Goal: Information Seeking & Learning: Learn about a topic

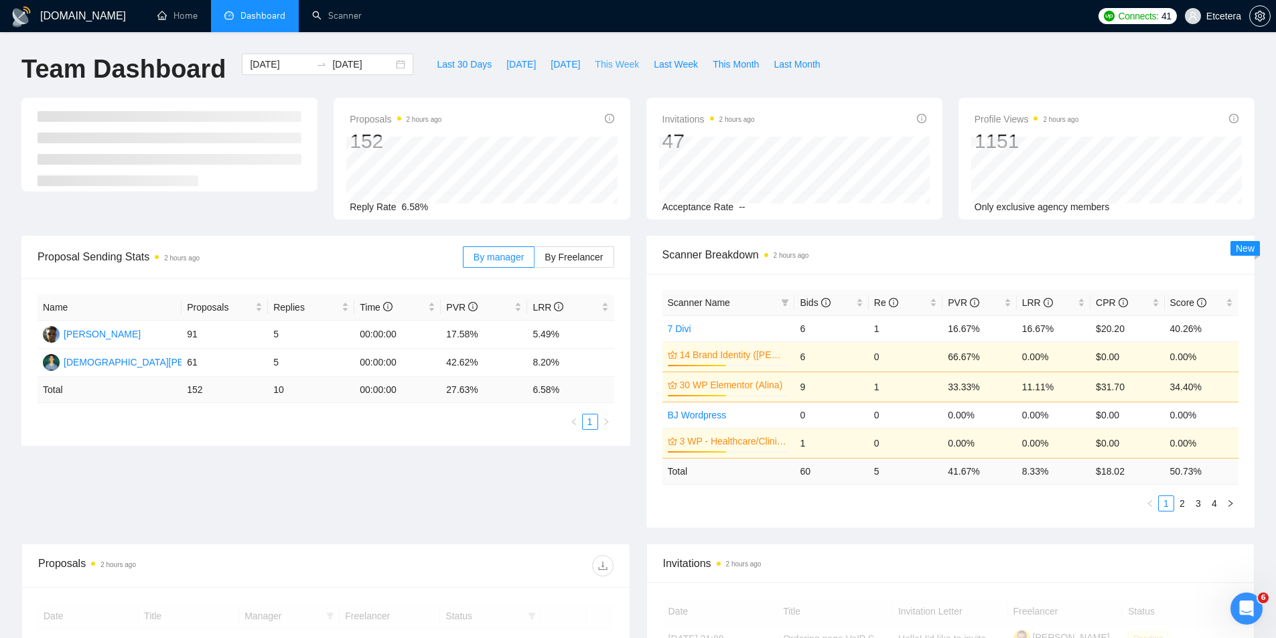
click at [595, 66] on span "This Week" at bounding box center [617, 64] width 44 height 15
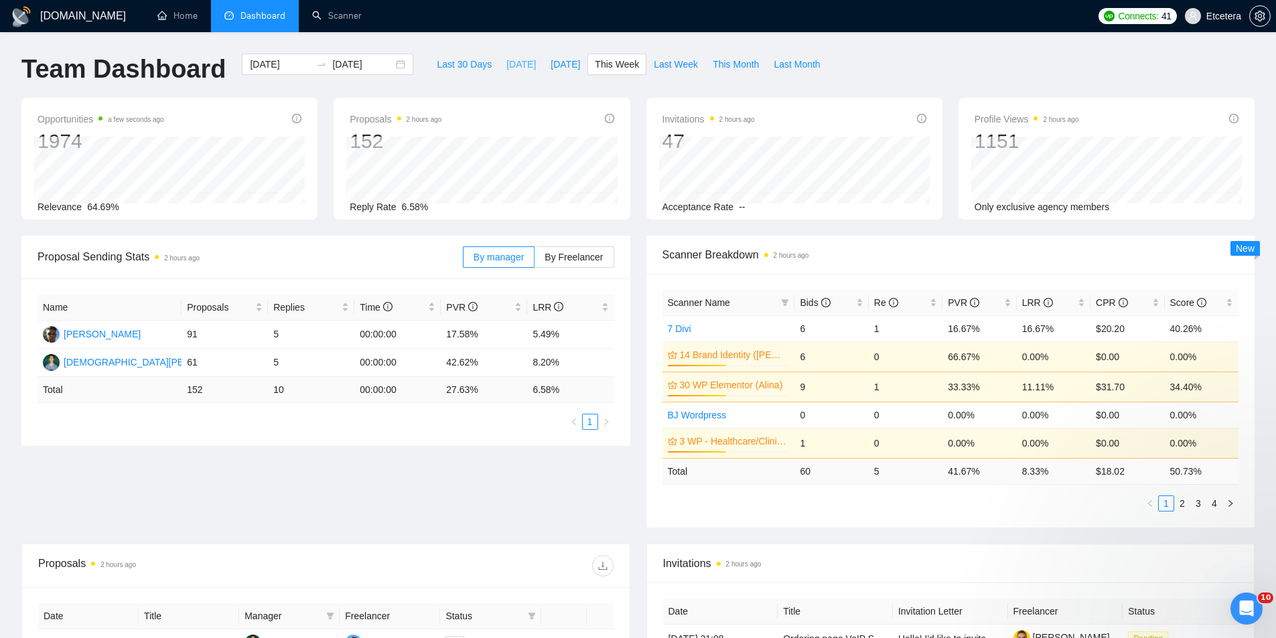
type input "[DATE]"
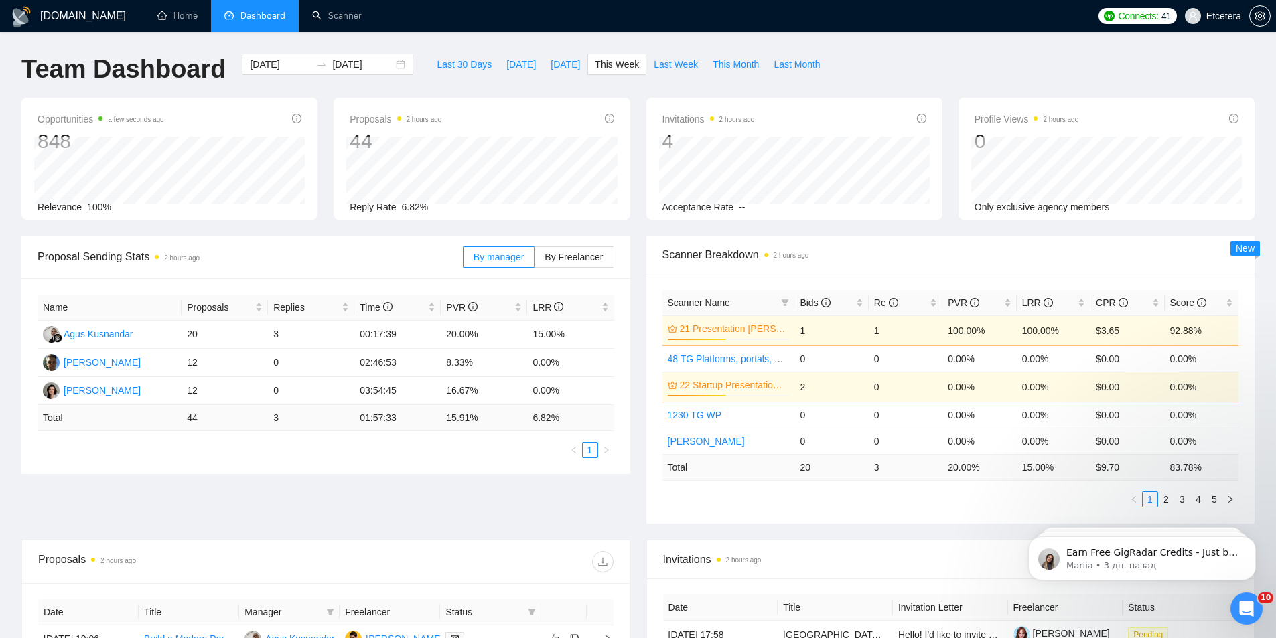
scroll to position [431, 0]
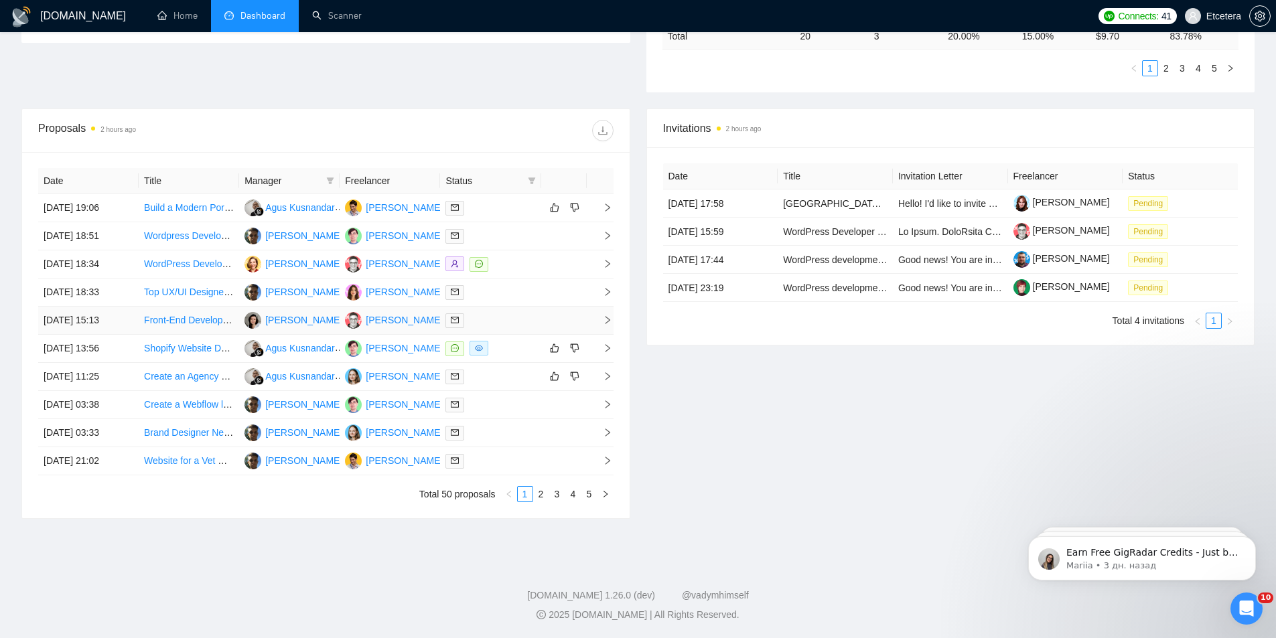
click at [161, 321] on link "Front-End Developer Needed for Startup Build (Figma → Live)" at bounding box center [273, 320] width 259 height 11
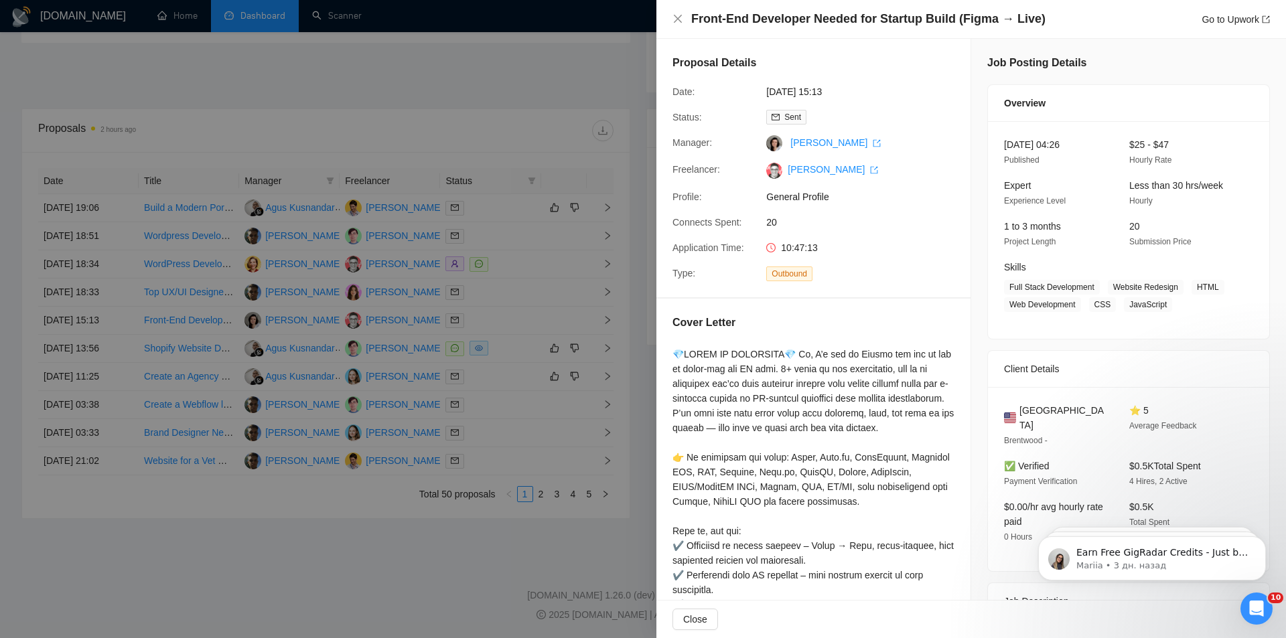
drag, startPoint x: 370, startPoint y: 475, endPoint x: 416, endPoint y: 475, distance: 45.5
click at [376, 471] on div at bounding box center [643, 319] width 1286 height 638
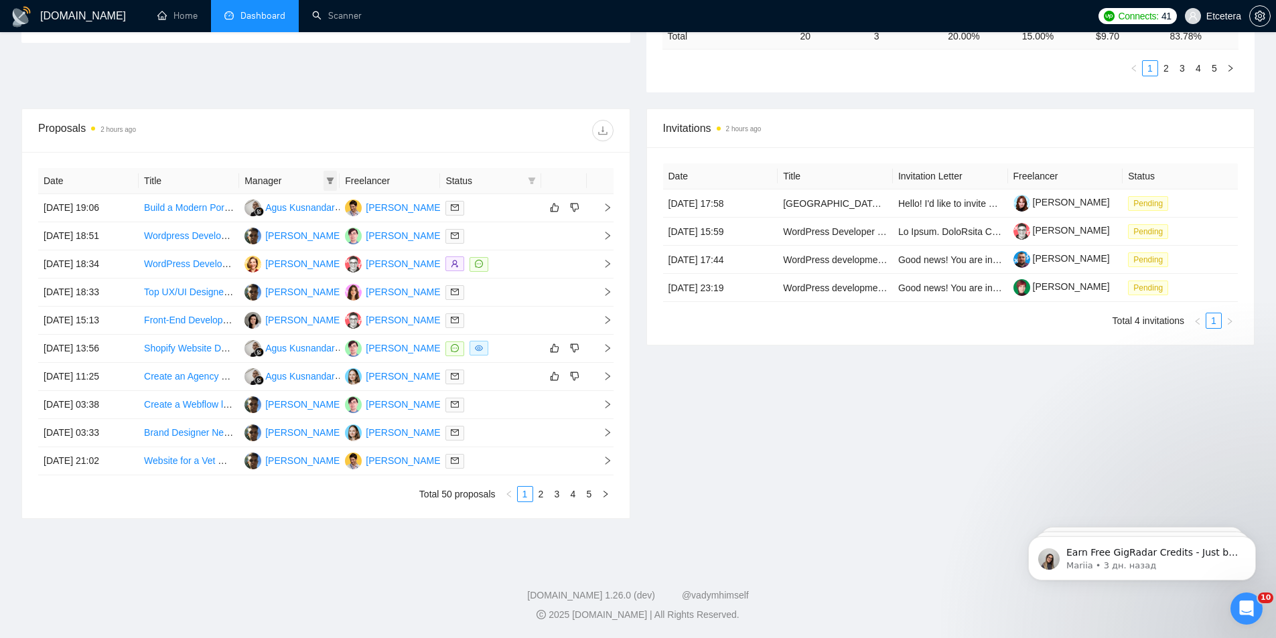
click at [331, 177] on icon "filter" at bounding box center [330, 181] width 8 height 8
click at [271, 229] on span "[PERSON_NAME]" at bounding box center [284, 227] width 77 height 11
checkbox input "true"
click at [459, 124] on div at bounding box center [468, 130] width 287 height 21
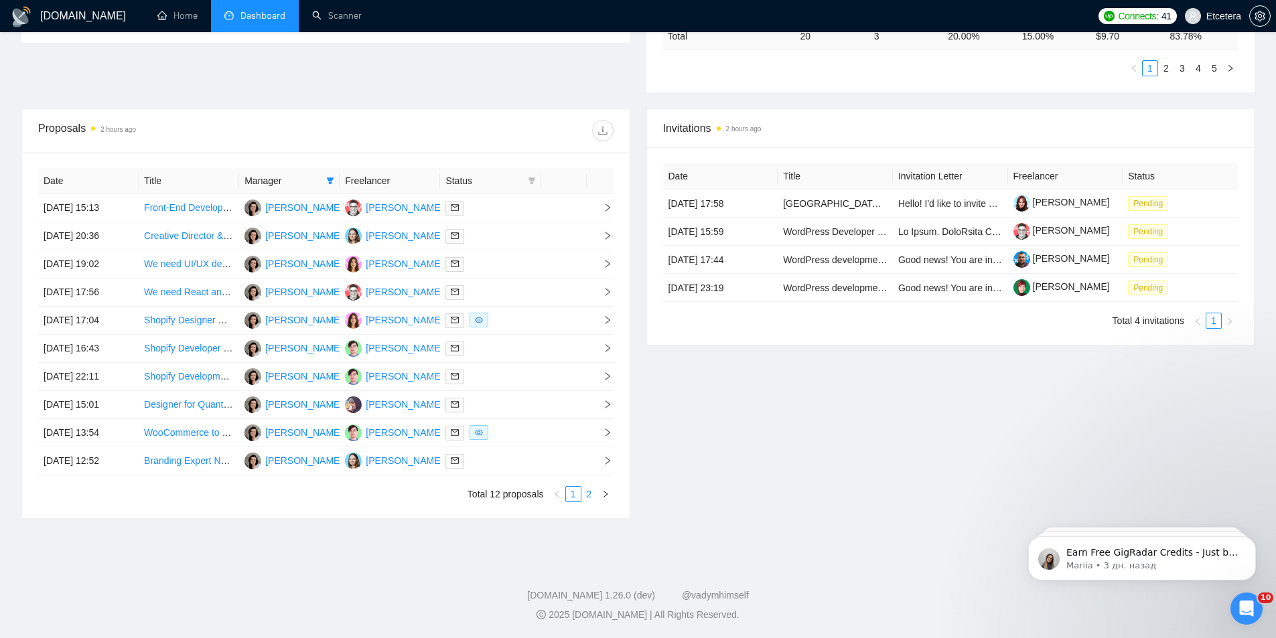
click at [585, 488] on link "2" at bounding box center [589, 494] width 15 height 15
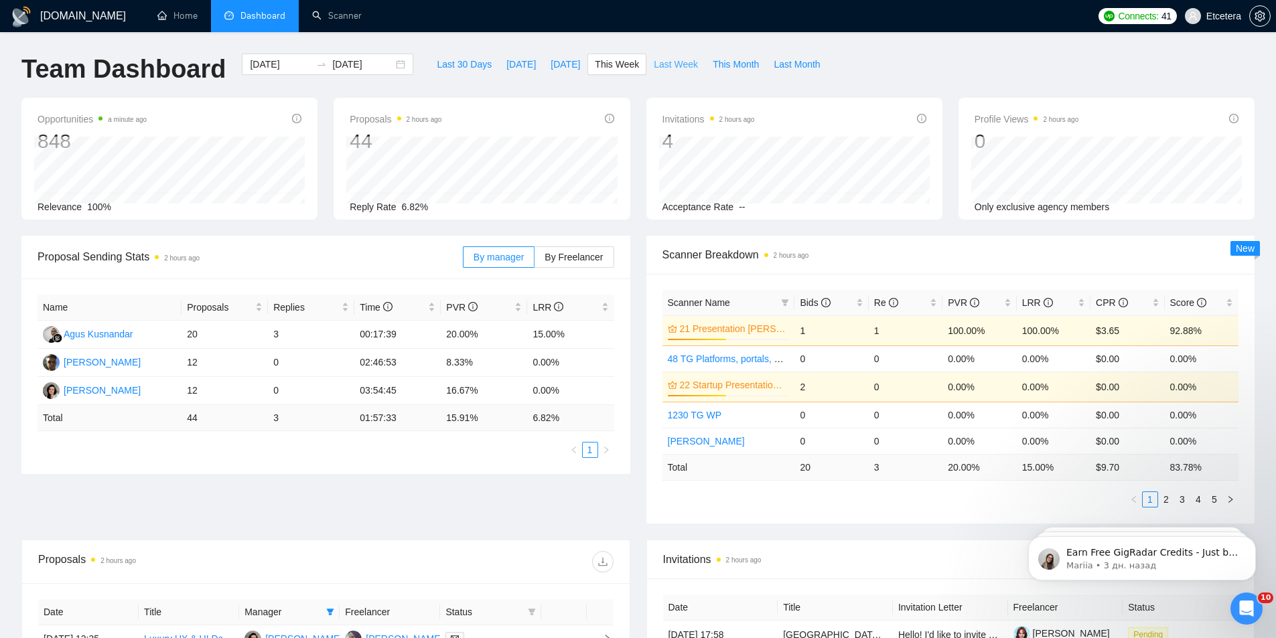
click at [664, 65] on span "Last Week" at bounding box center [676, 64] width 44 height 15
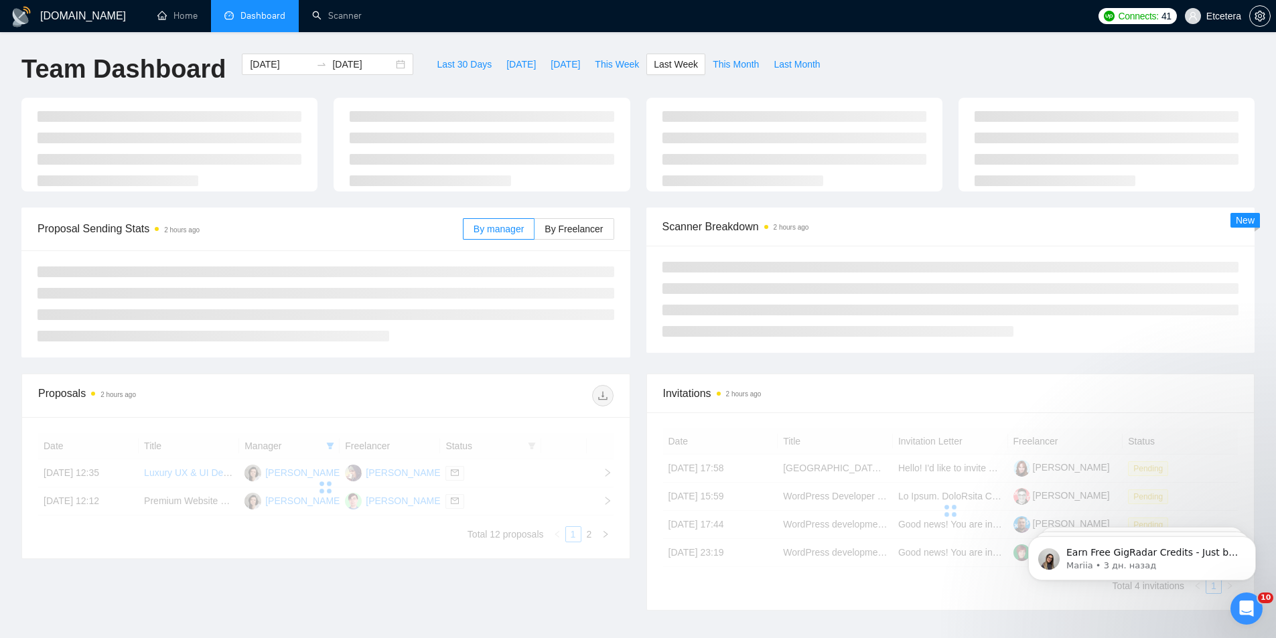
type input "[DATE]"
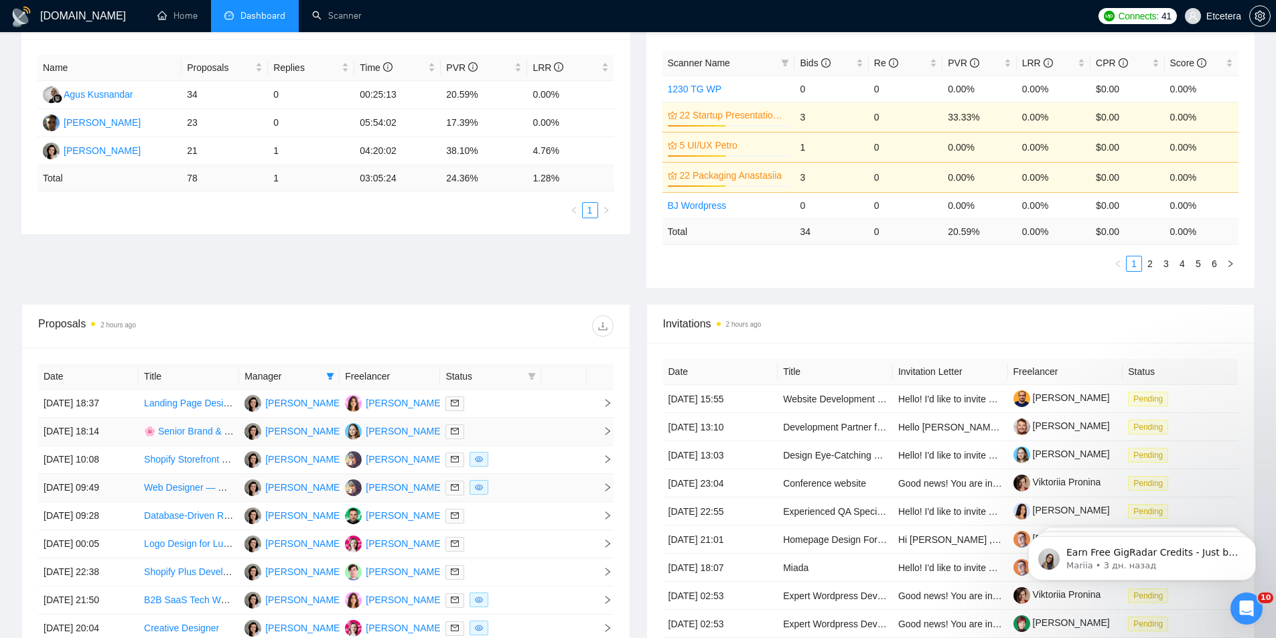
scroll to position [435, 0]
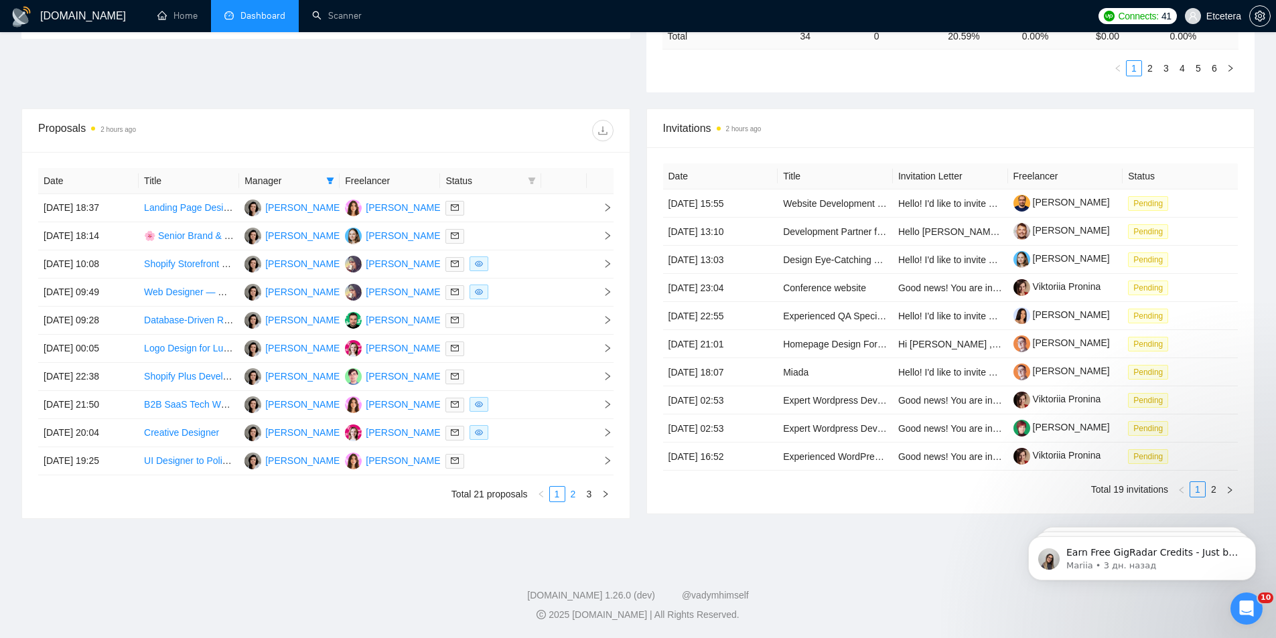
click at [572, 497] on link "2" at bounding box center [573, 494] width 15 height 15
drag, startPoint x: 588, startPoint y: 494, endPoint x: 594, endPoint y: 464, distance: 30.1
click at [588, 494] on link "3" at bounding box center [589, 494] width 15 height 15
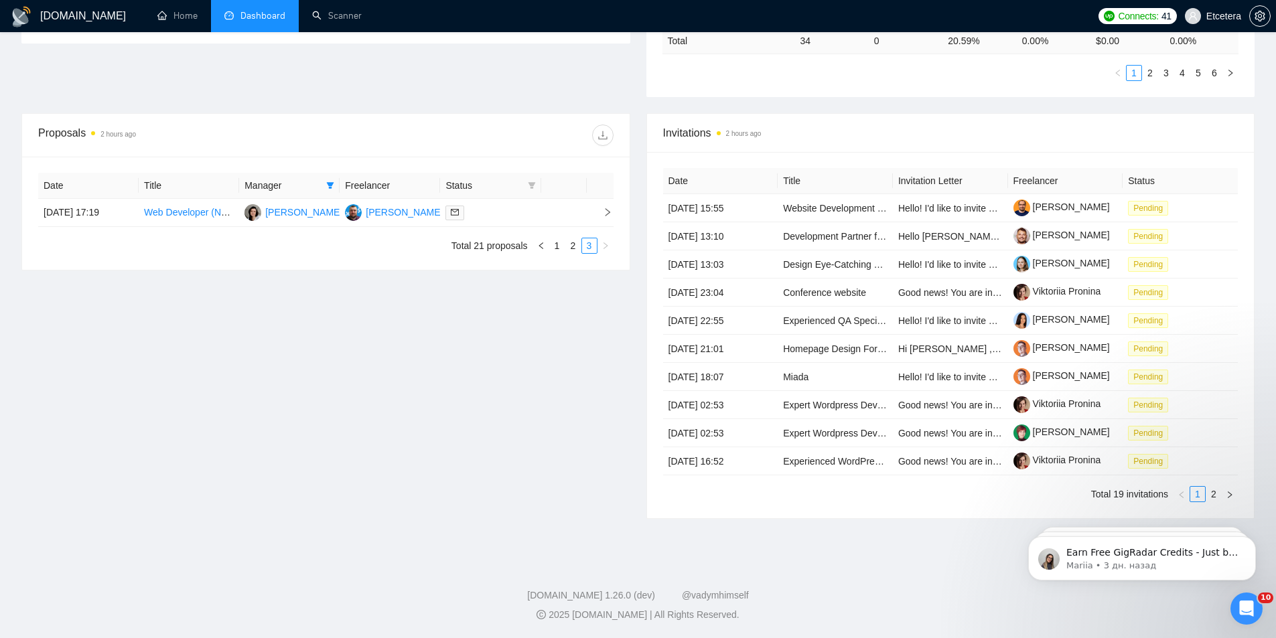
scroll to position [431, 0]
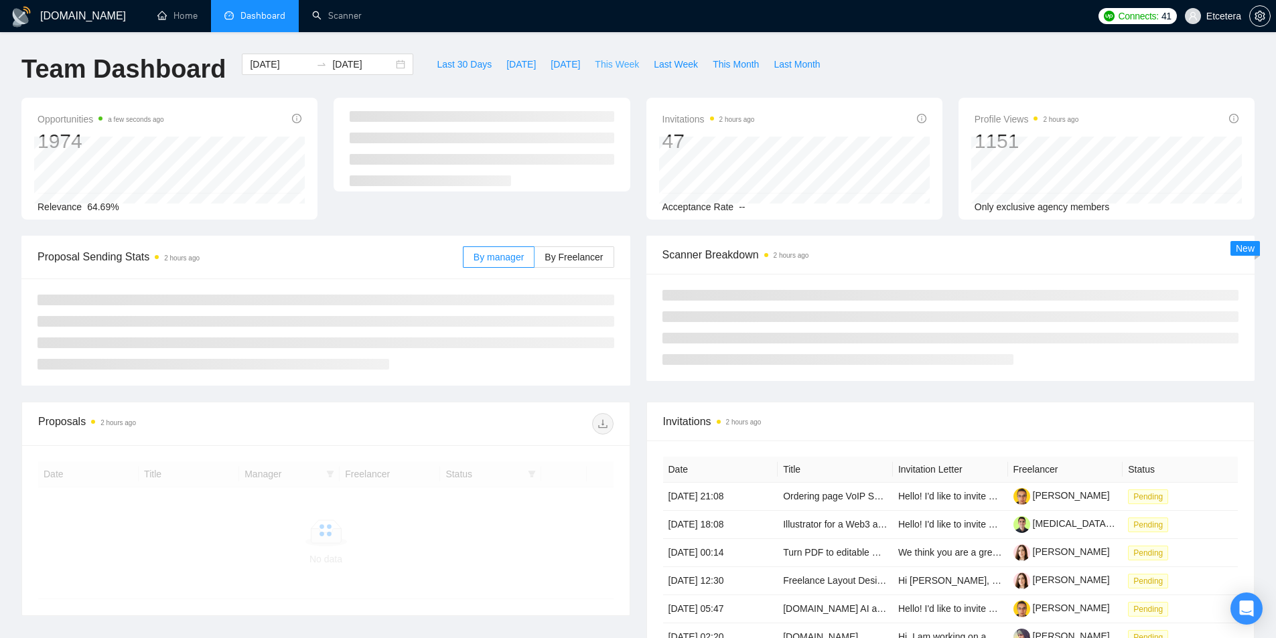
click at [607, 68] on span "This Week" at bounding box center [617, 64] width 44 height 15
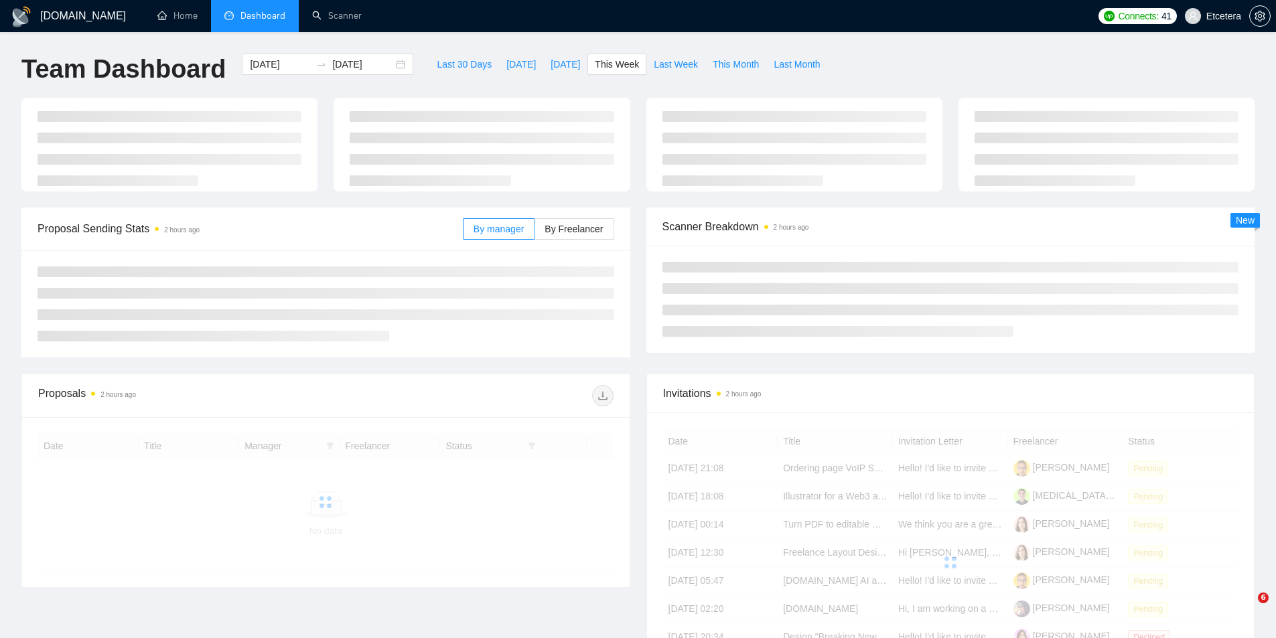
type input "[DATE]"
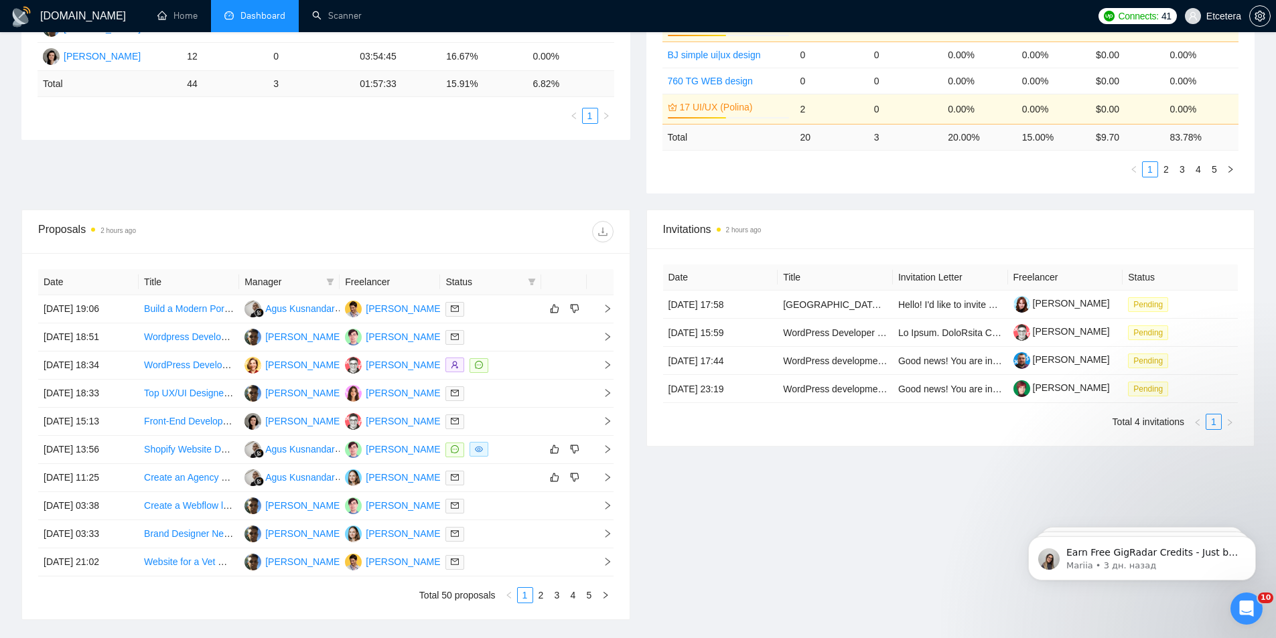
scroll to position [335, 0]
click at [327, 286] on span at bounding box center [329, 281] width 13 height 20
click at [282, 371] on span "[PERSON_NAME]" at bounding box center [284, 371] width 77 height 11
checkbox input "true"
click at [352, 182] on div "Proposal Sending Stats 2 hours ago By manager By Freelancer Name Proposals Repl…" at bounding box center [637, 55] width 1249 height 308
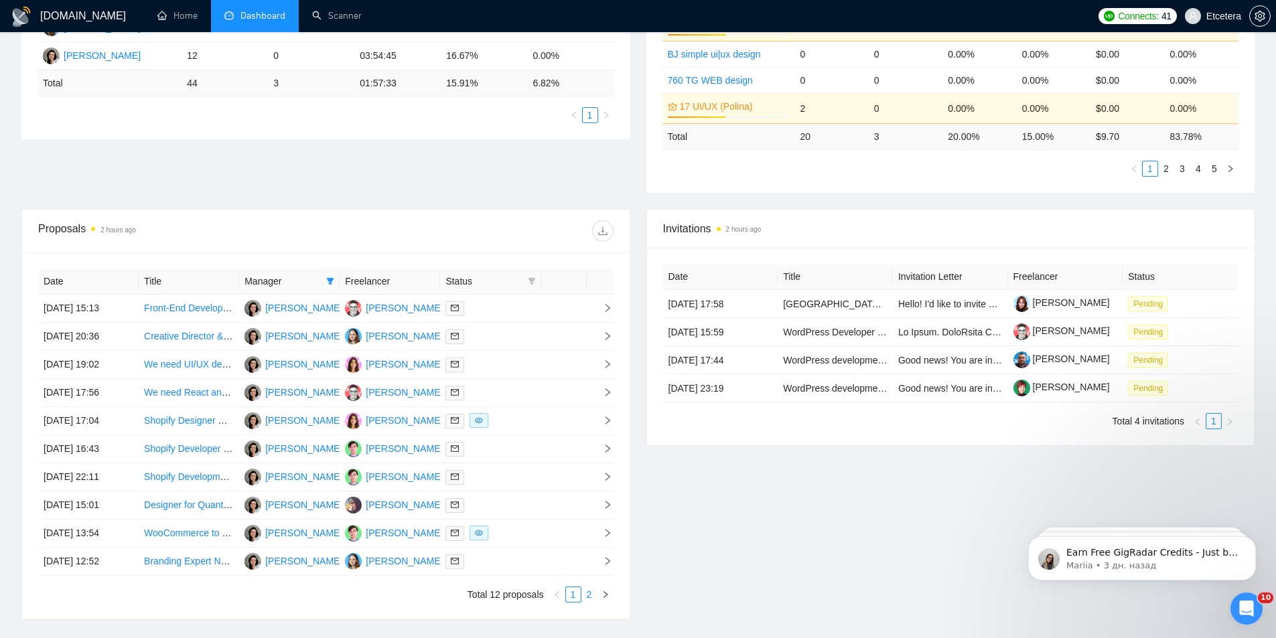
click at [588, 596] on link "2" at bounding box center [589, 594] width 15 height 15
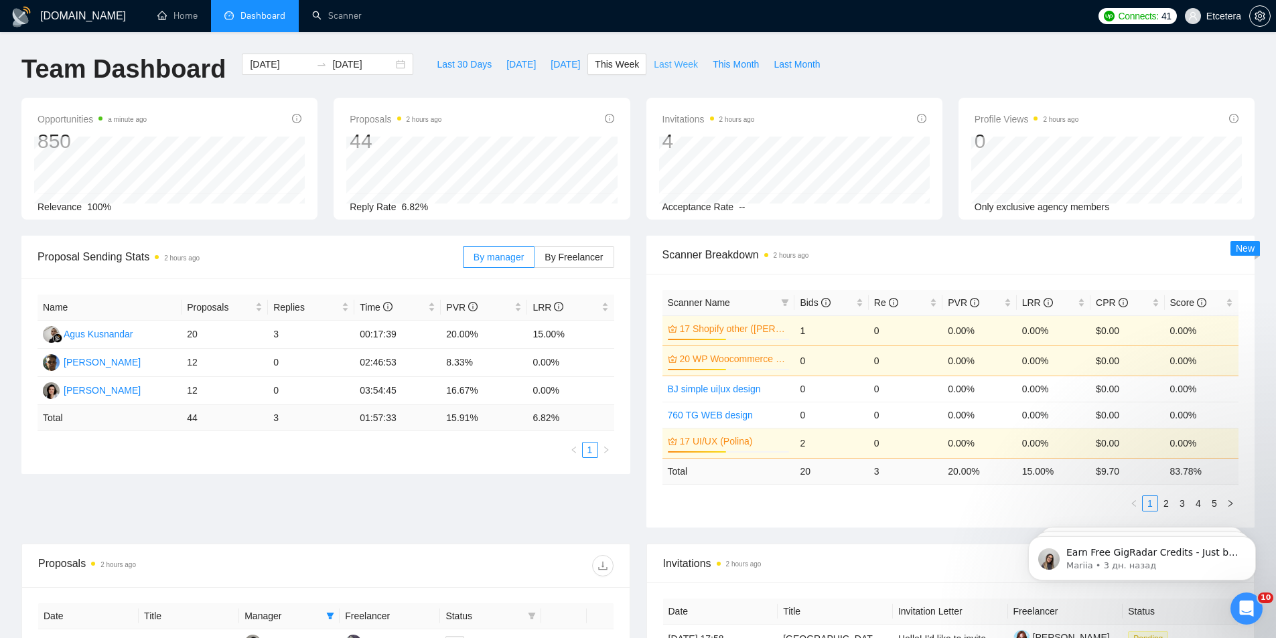
click at [670, 61] on span "Last Week" at bounding box center [676, 64] width 44 height 15
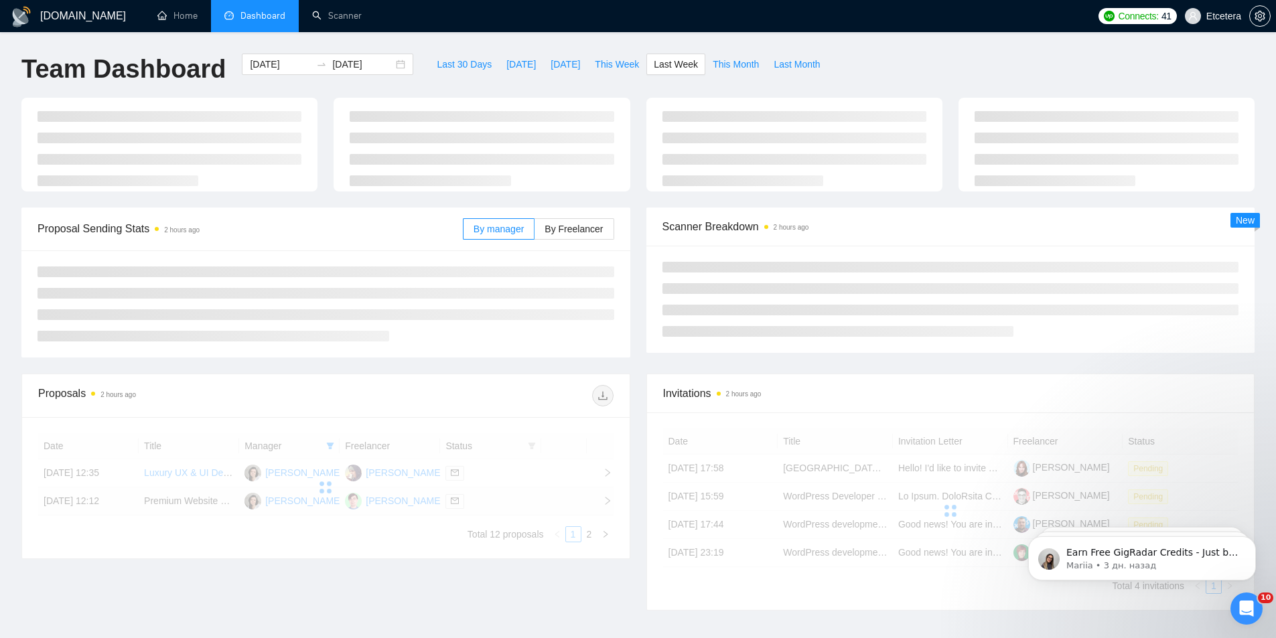
type input "[DATE]"
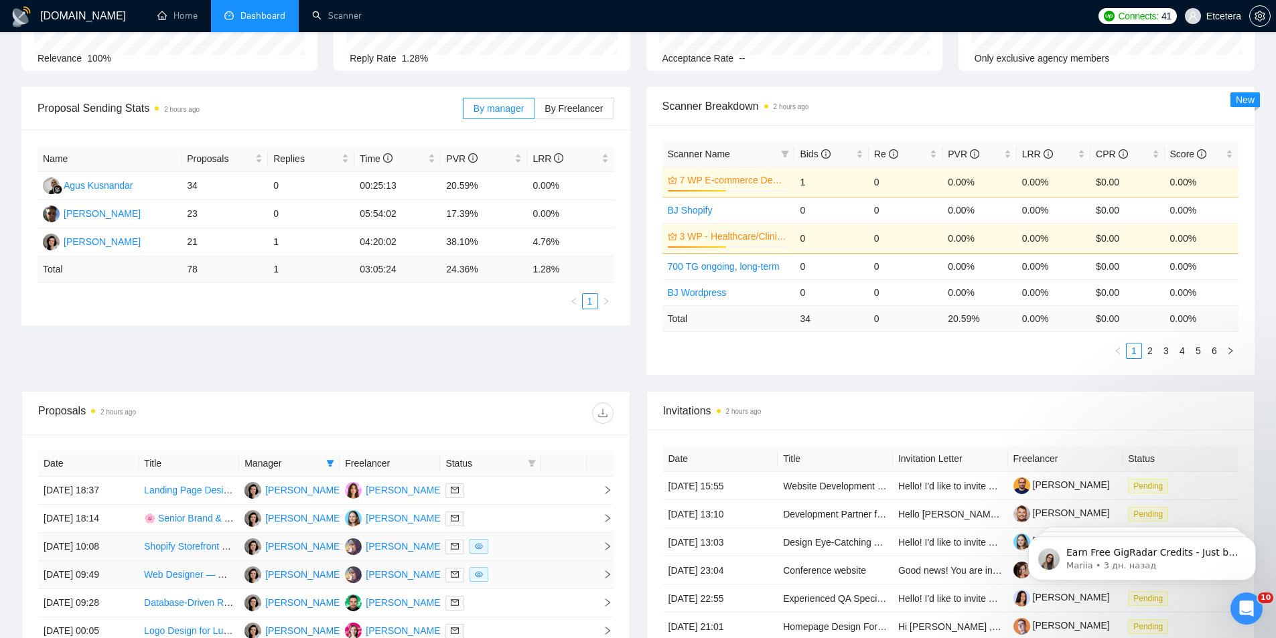
scroll to position [335, 0]
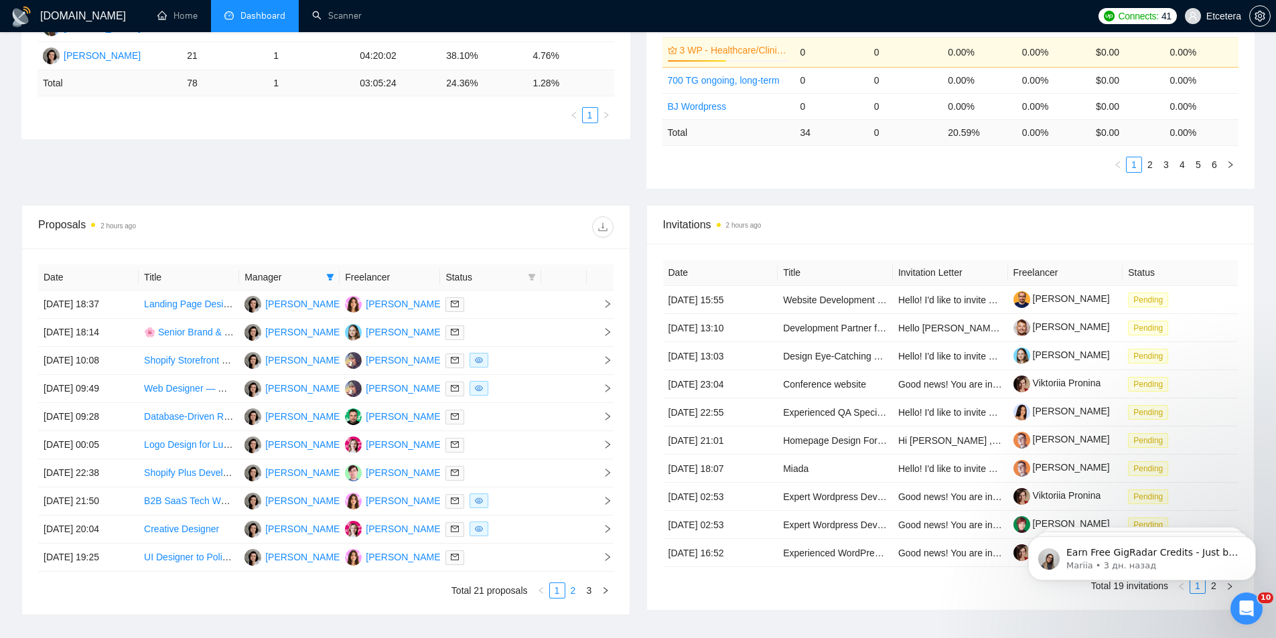
click at [569, 593] on link "2" at bounding box center [573, 590] width 15 height 15
click at [591, 588] on link "3" at bounding box center [589, 590] width 15 height 15
